Goal: Go to known website: Go to known website

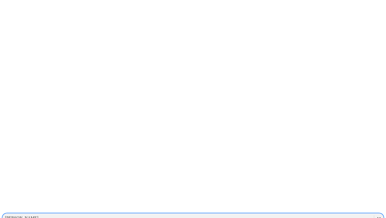
click at [376, 215] on icon at bounding box center [378, 217] width 5 height 5
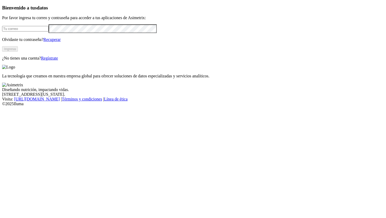
click at [49, 31] on input "email" at bounding box center [25, 29] width 46 height 6
type input "[PERSON_NAME][EMAIL_ADDRESS][PERSON_NAME][DOMAIN_NAME]"
click at [18, 52] on button "Ingresa" at bounding box center [10, 49] width 16 height 6
